Goal: Information Seeking & Learning: Stay updated

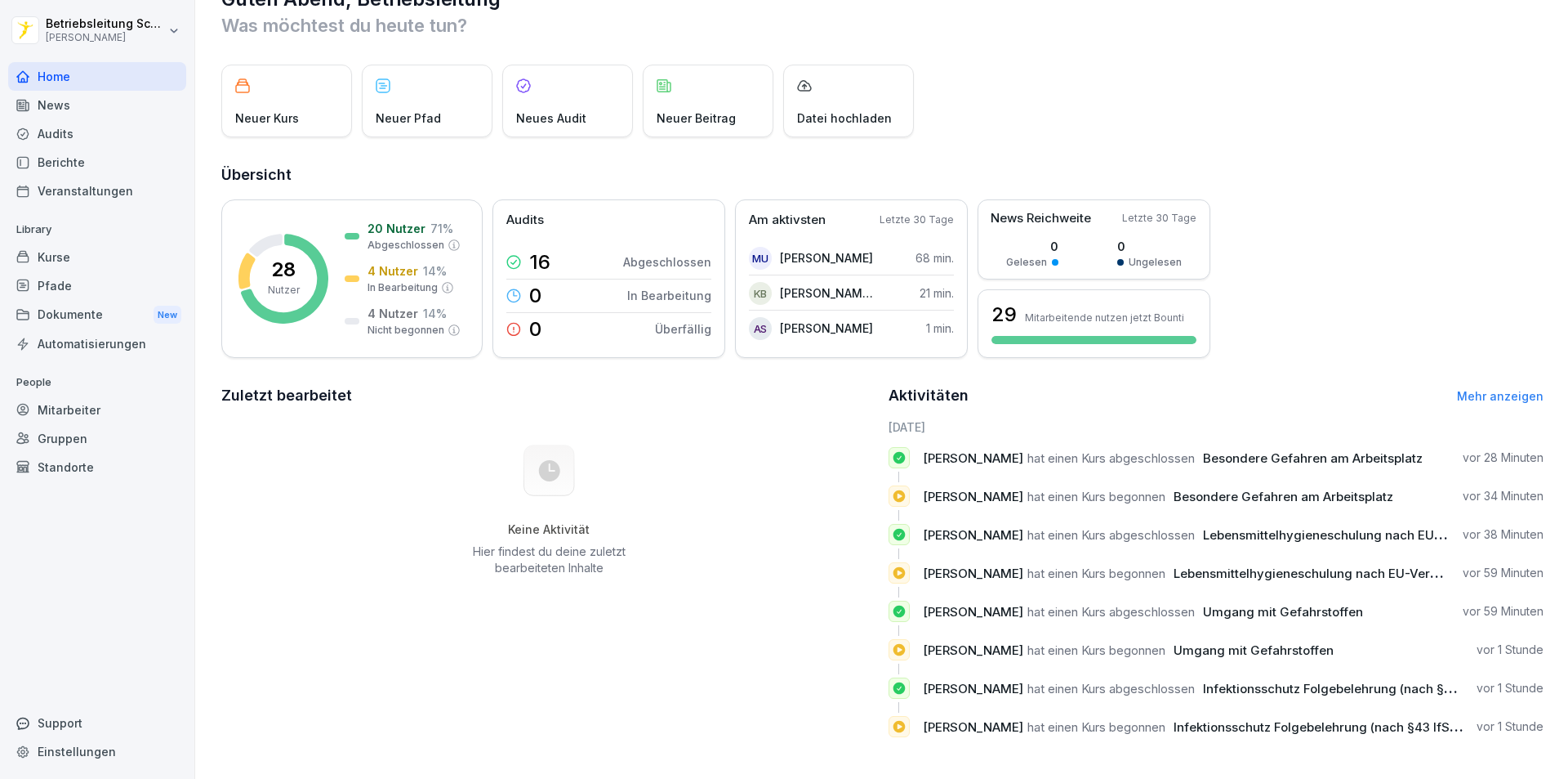
scroll to position [56, 0]
click at [844, 283] on p "[PERSON_NAME] Boatemaa" at bounding box center [827, 292] width 94 height 17
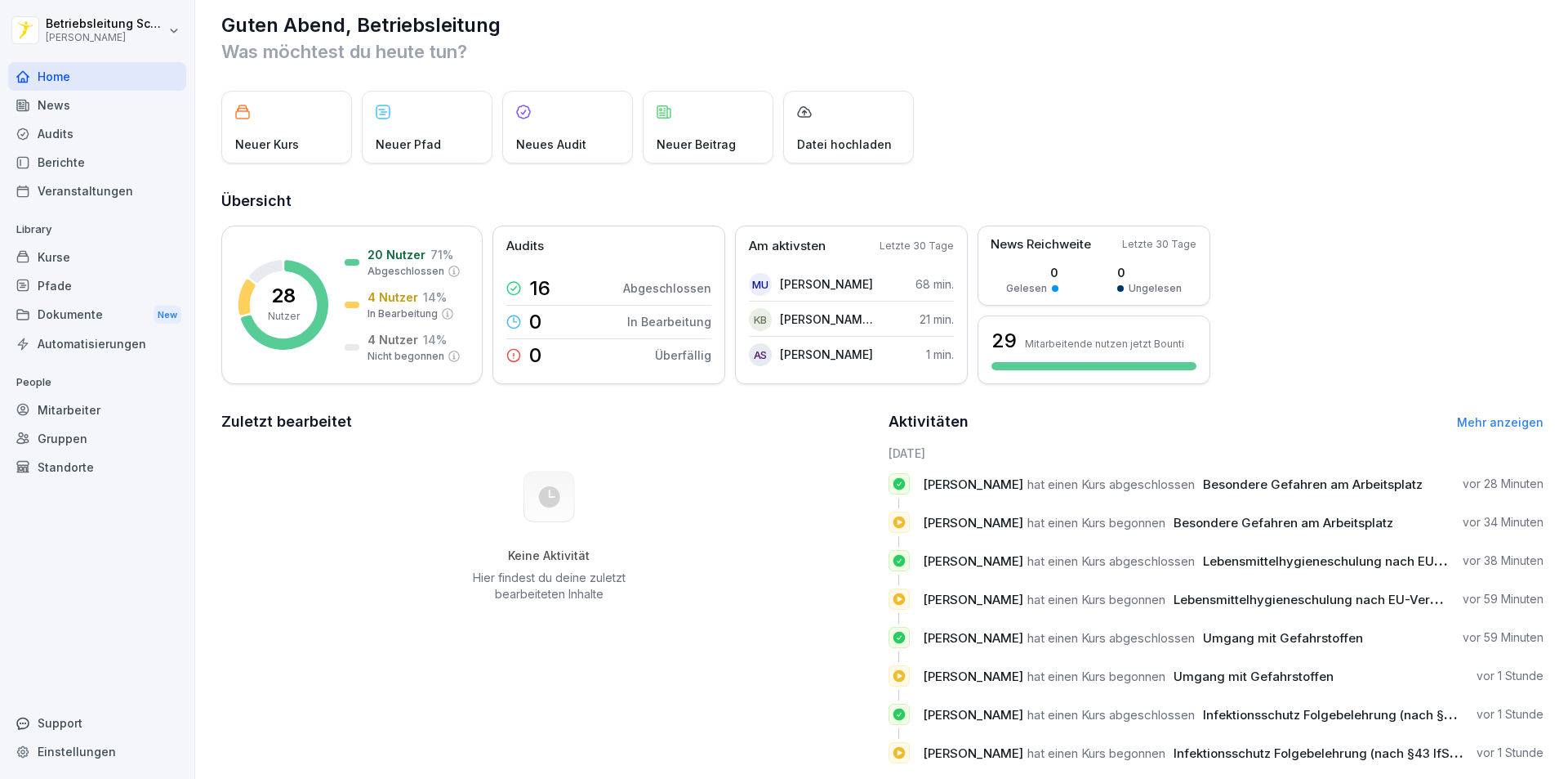
scroll to position [0, 0]
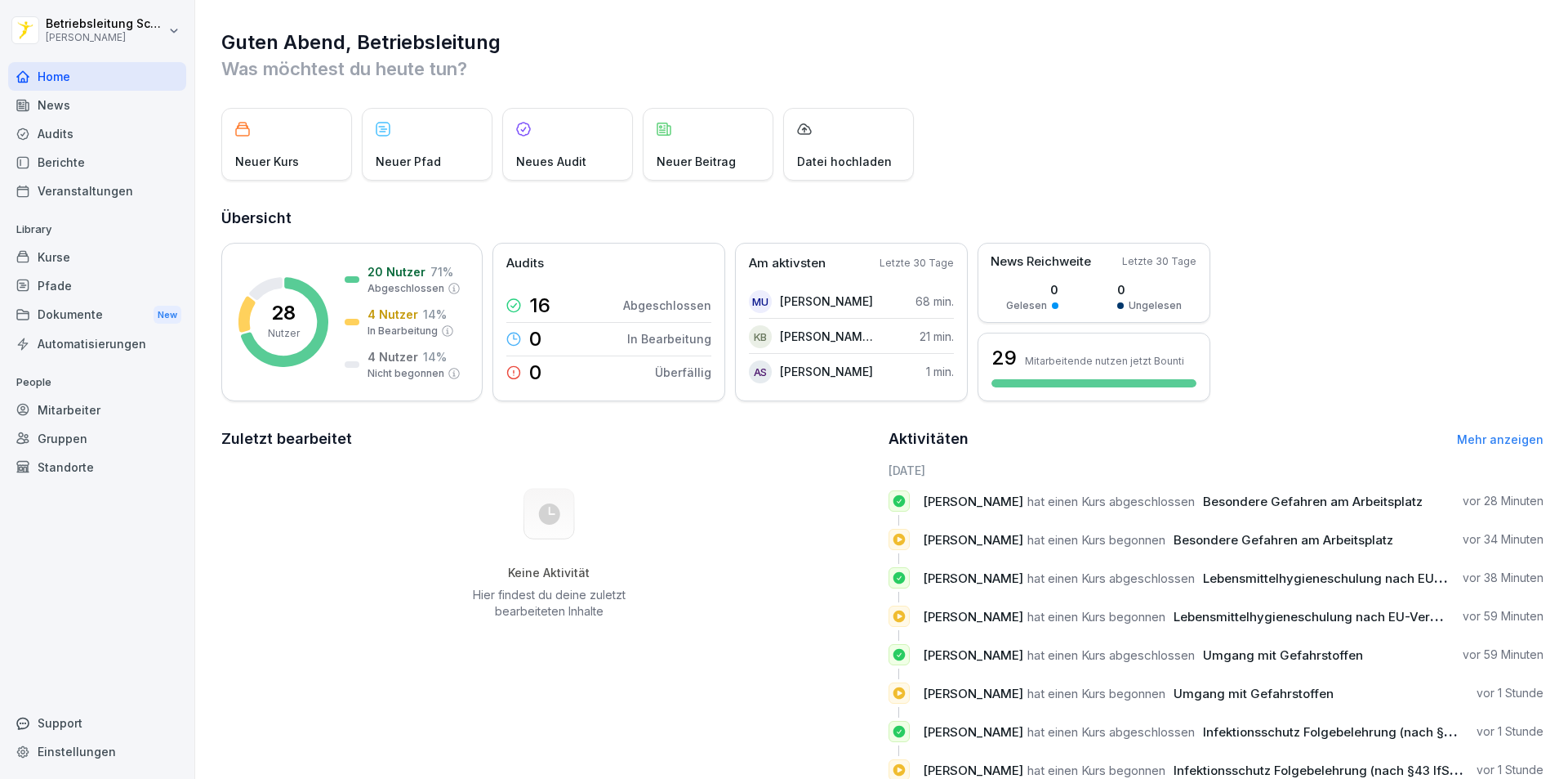
click at [91, 257] on div "Kurse" at bounding box center [97, 257] width 178 height 28
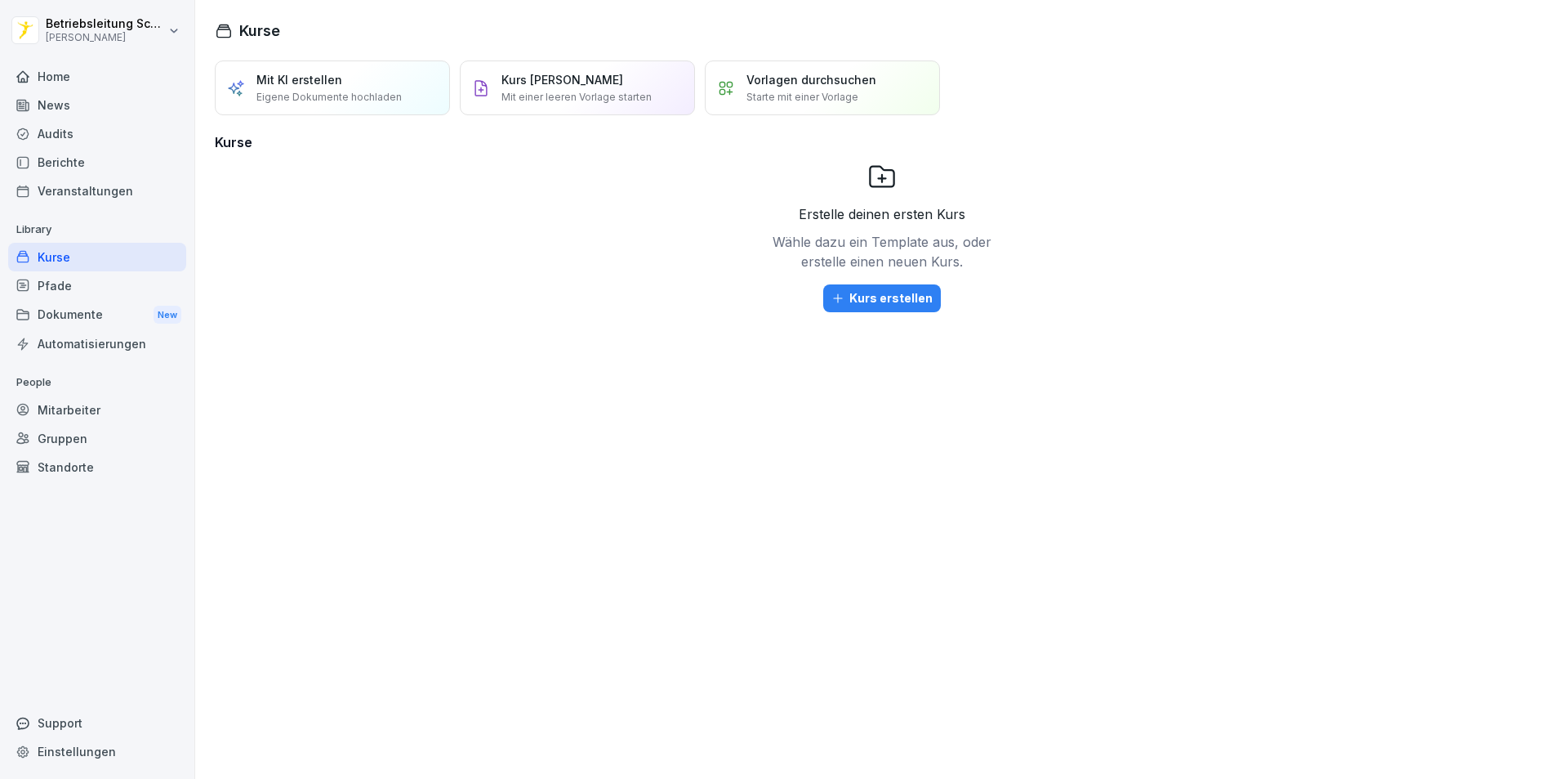
click at [81, 73] on div "Home" at bounding box center [97, 76] width 178 height 28
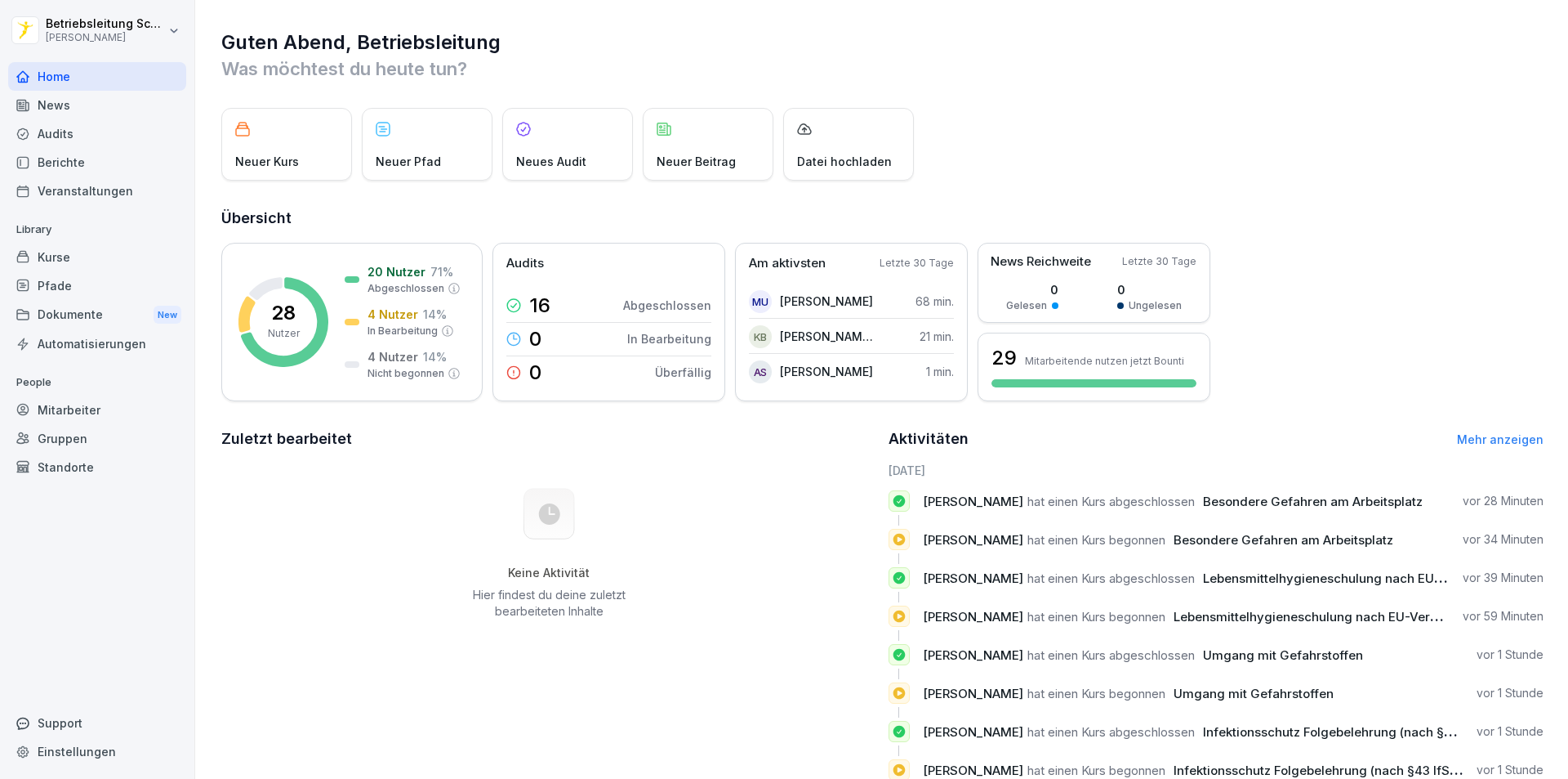
click at [82, 106] on div "News" at bounding box center [97, 105] width 178 height 28
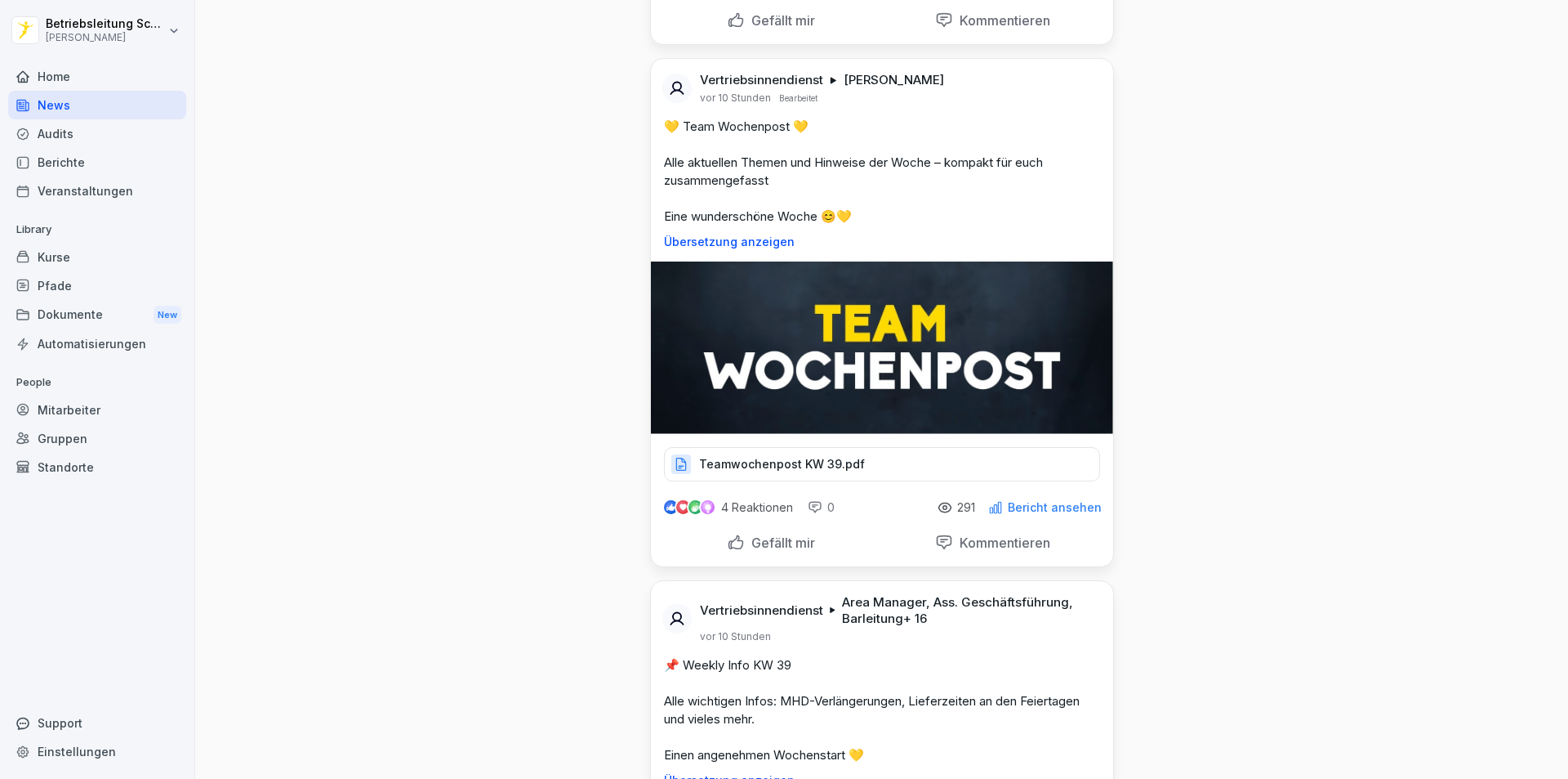
scroll to position [327, 0]
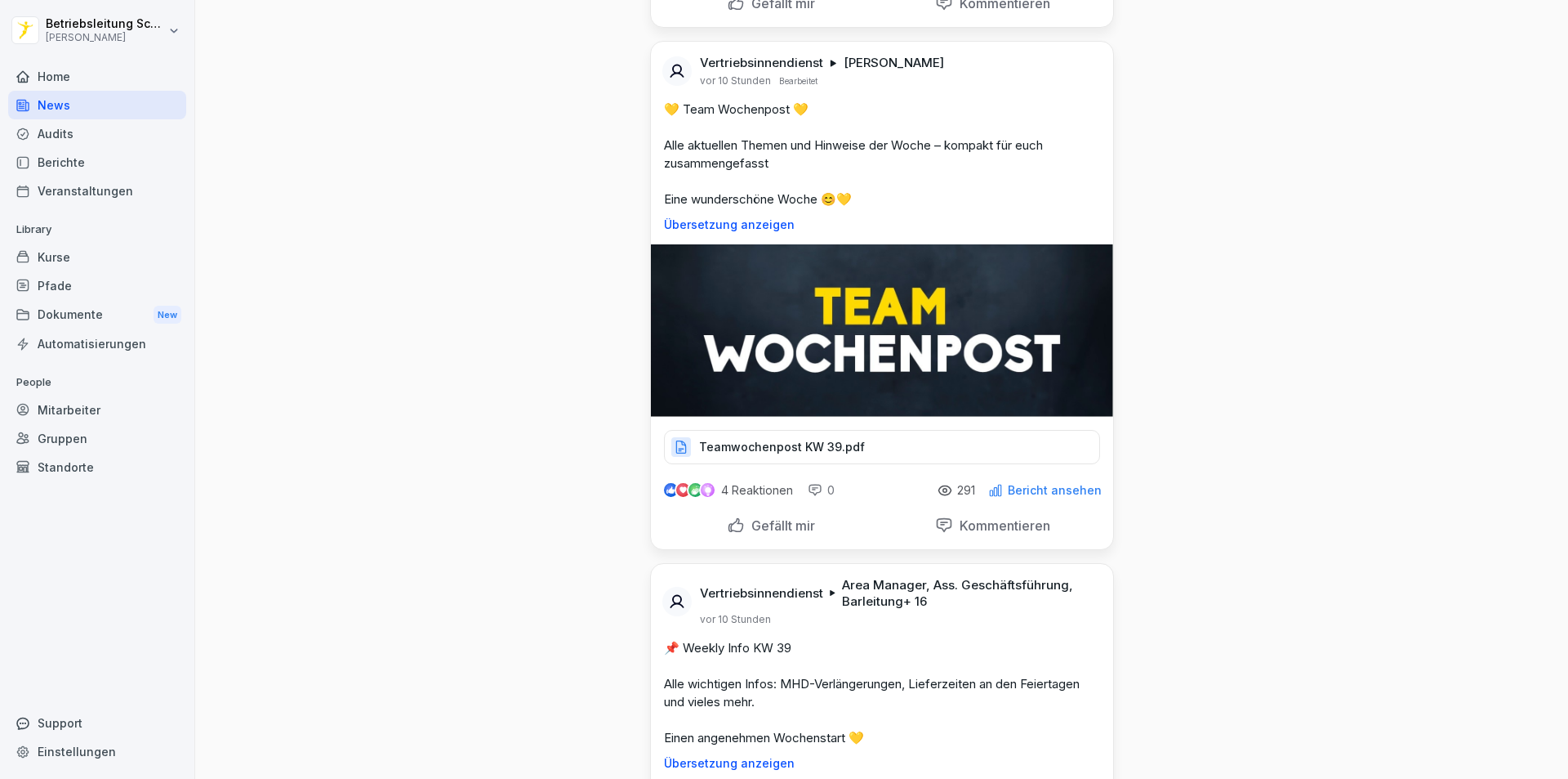
click at [823, 455] on p "Teamwochenpost KW 39.pdf" at bounding box center [782, 447] width 166 height 17
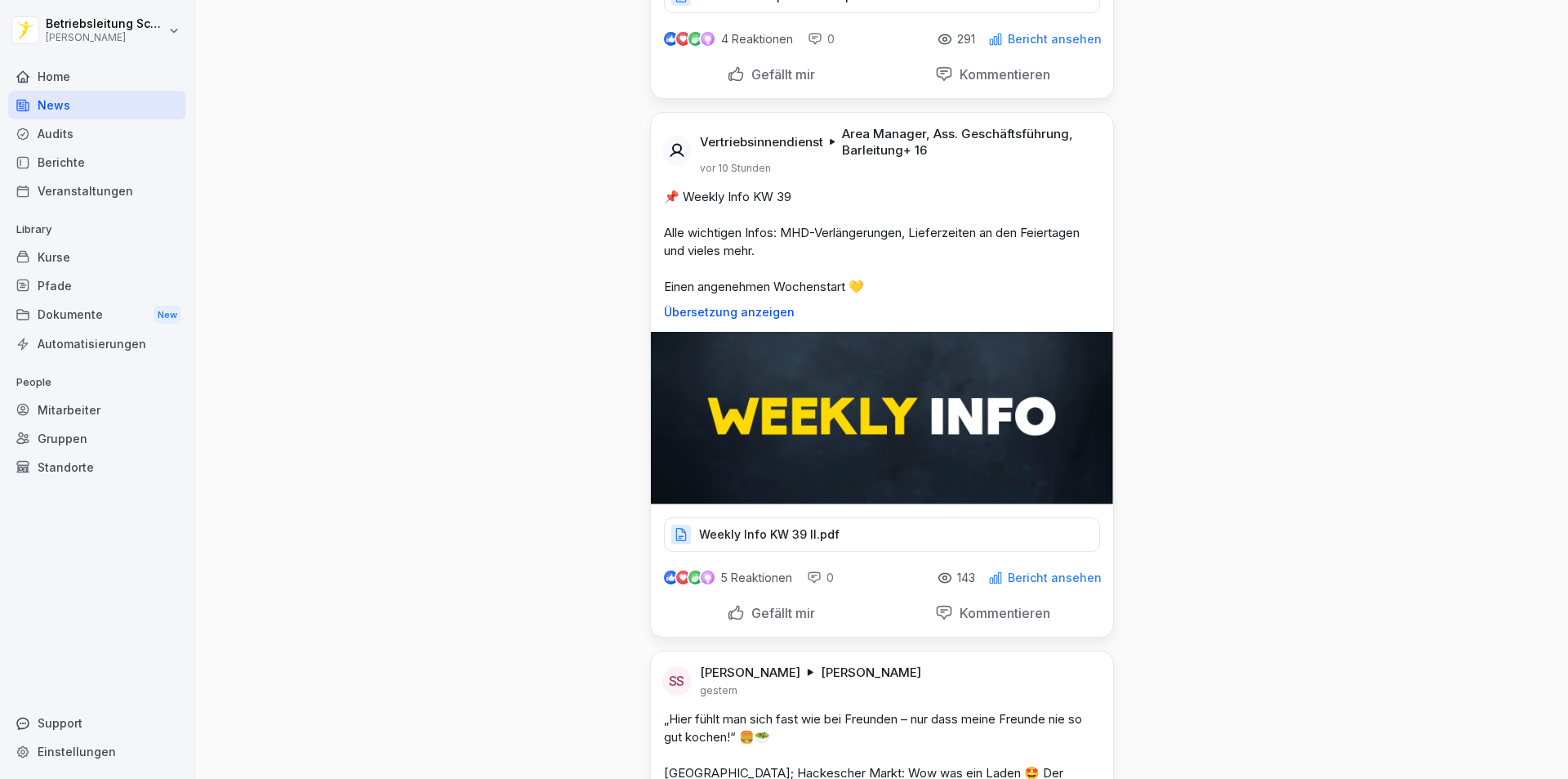
scroll to position [817, 0]
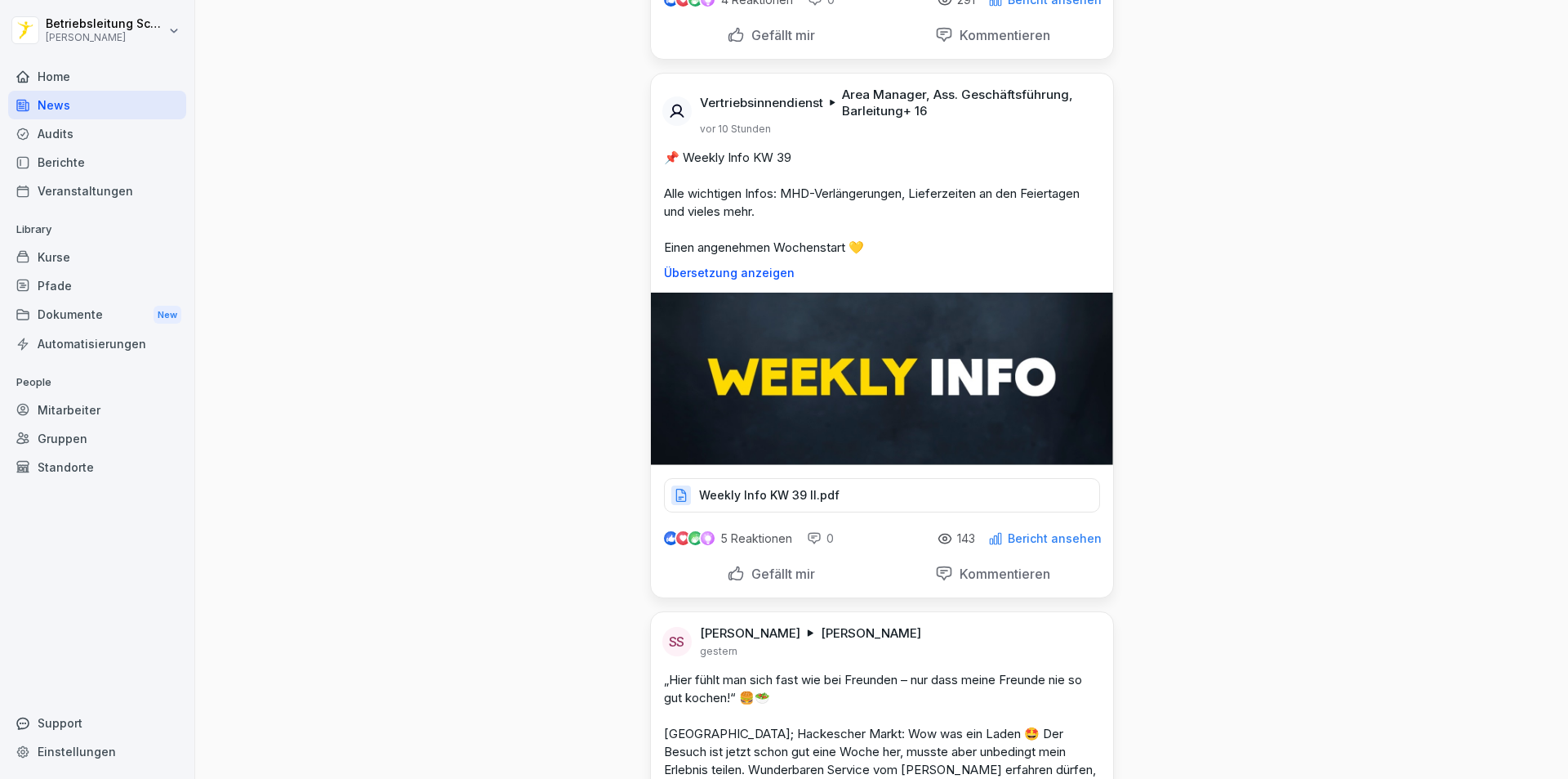
click at [814, 503] on p "Weekly Info KW 39 II.pdf" at bounding box center [769, 495] width 140 height 17
click at [839, 504] on div "Weekly Info KW 39 II.pdf" at bounding box center [882, 495] width 436 height 34
click at [782, 503] on p "Weekly Info KW 39 II.pdf" at bounding box center [769, 495] width 140 height 17
click at [833, 507] on div "Weekly Info KW 39 II.pdf" at bounding box center [882, 495] width 436 height 34
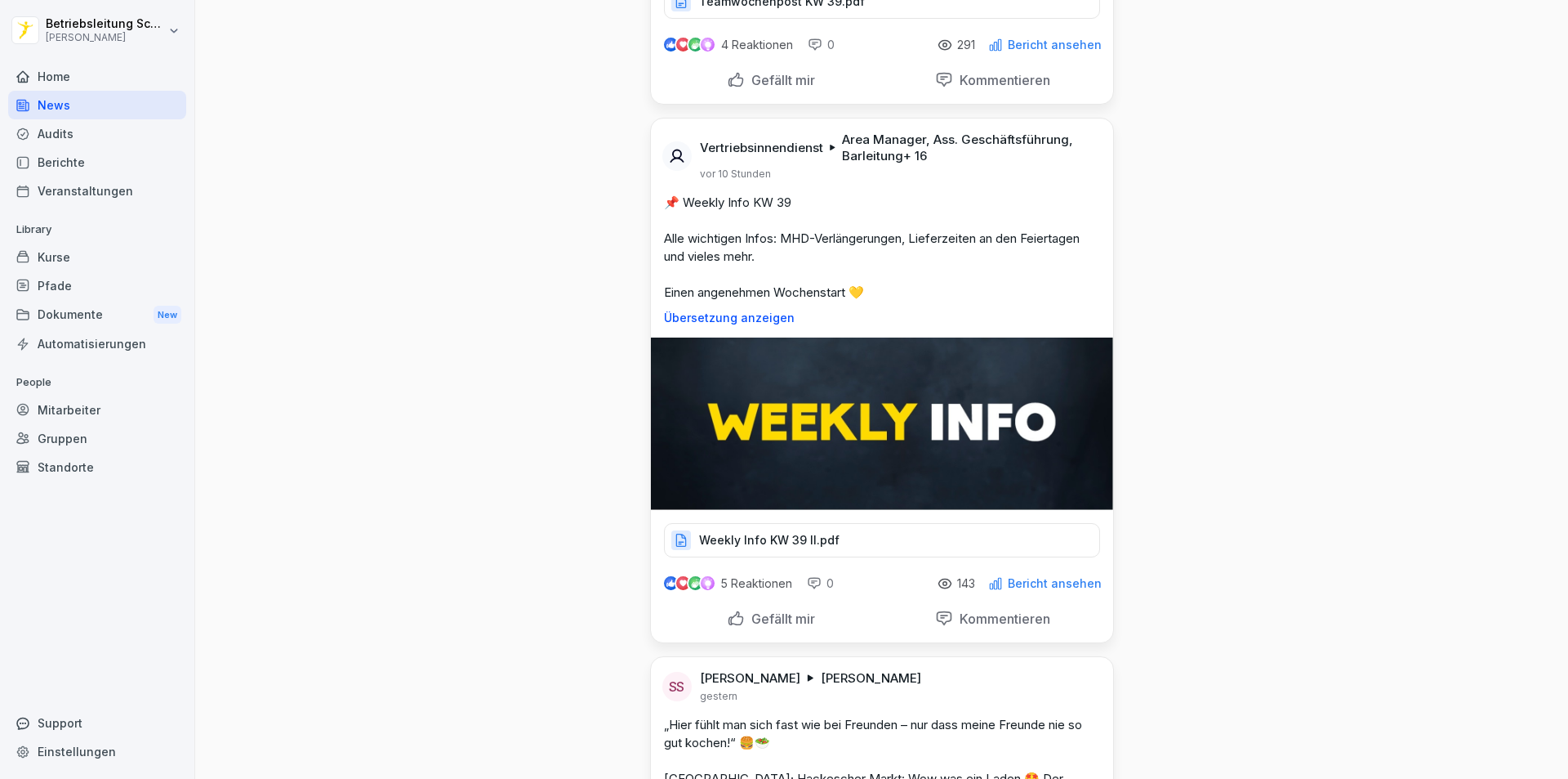
scroll to position [899, 0]
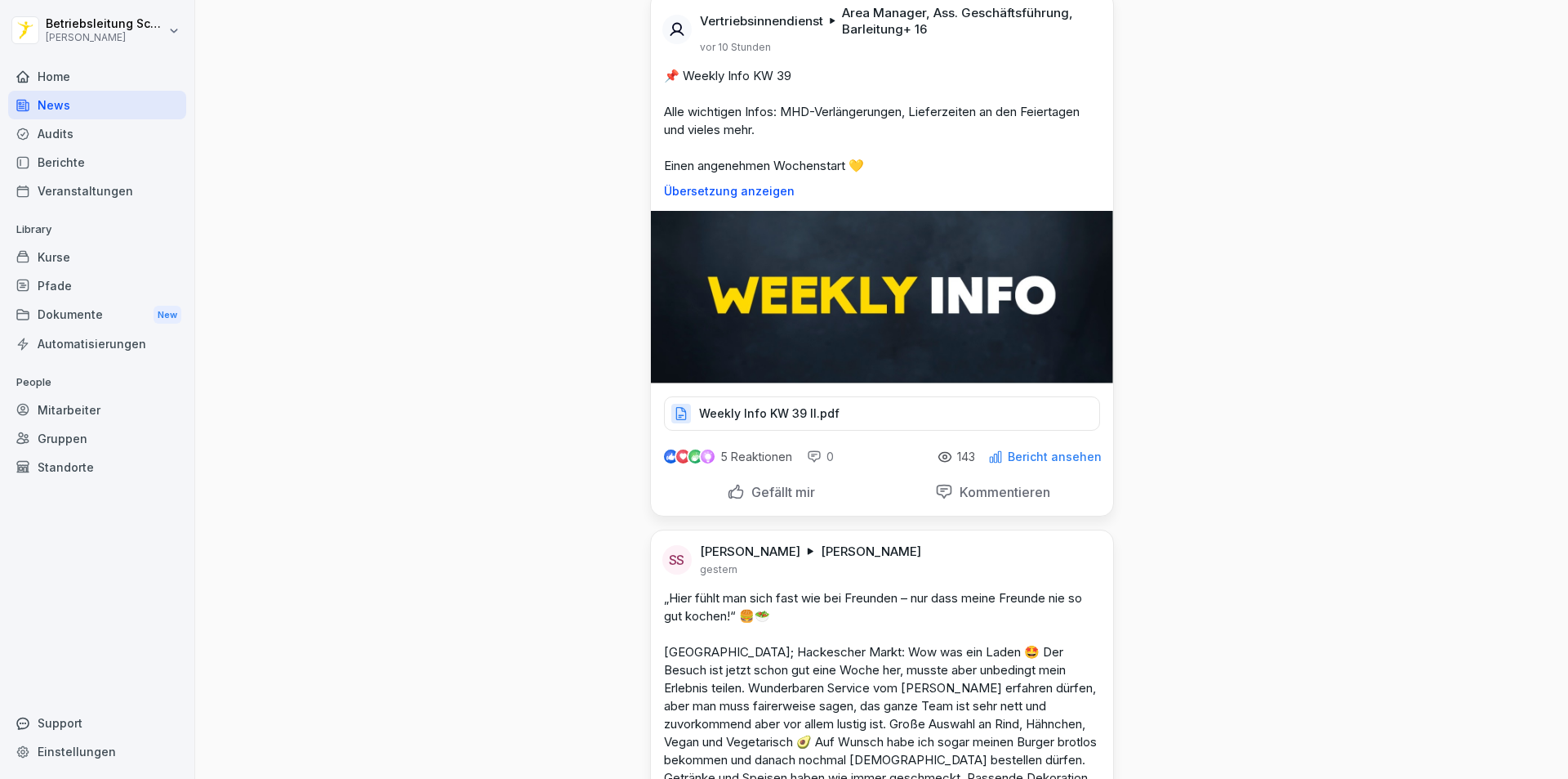
click at [799, 422] on p "Weekly Info KW 39 II.pdf" at bounding box center [769, 414] width 140 height 17
click at [797, 422] on p "Weekly Info KW 39 II.pdf" at bounding box center [769, 414] width 140 height 17
